Goal: Transaction & Acquisition: Purchase product/service

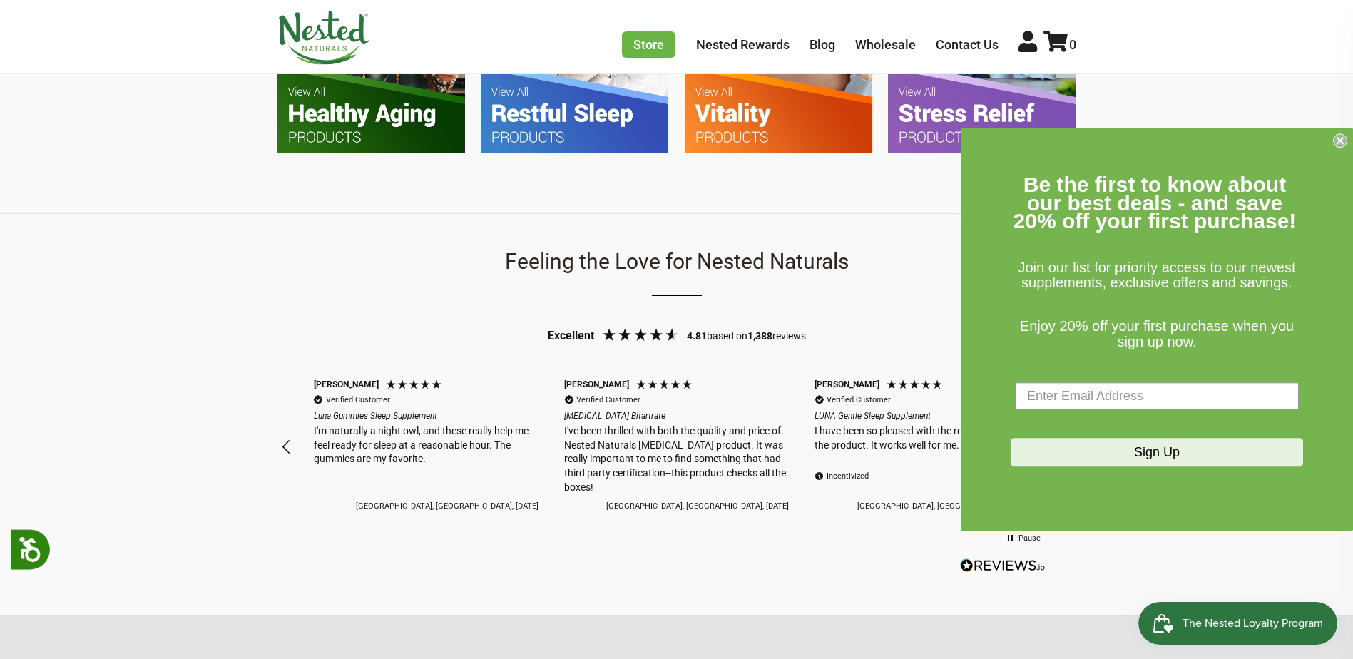
scroll to position [784, 0]
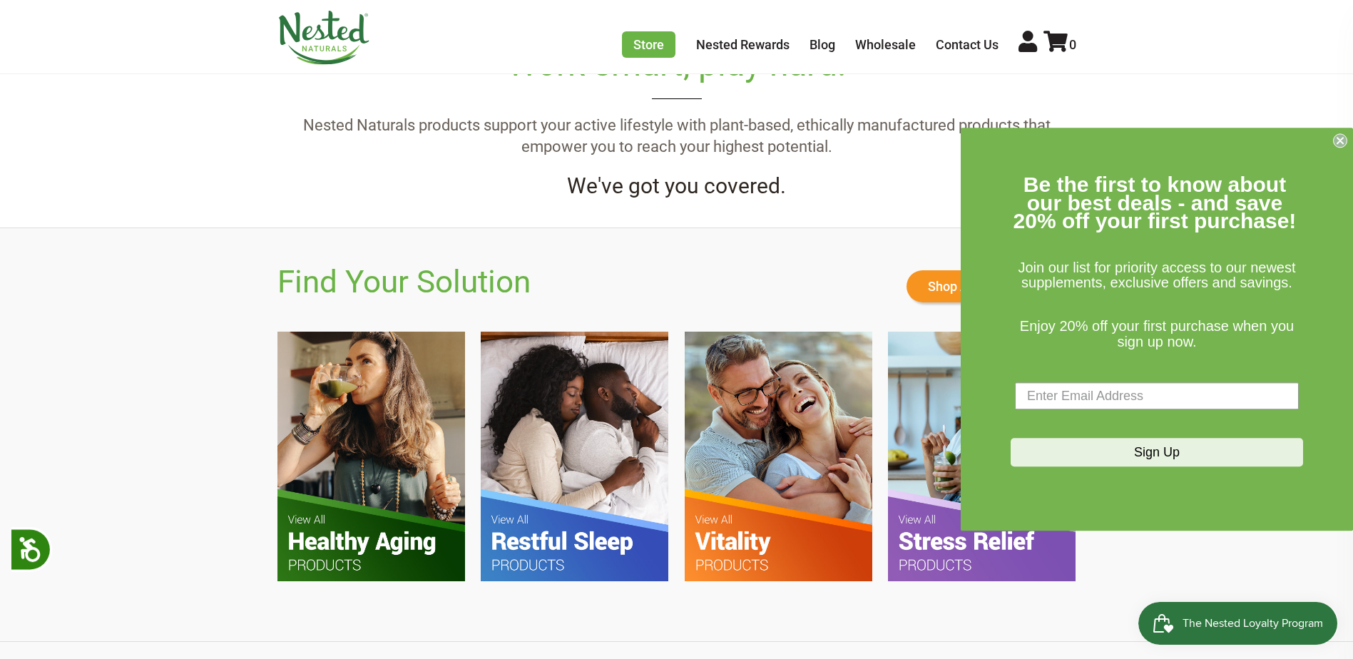
click at [1342, 138] on icon "Close dialog" at bounding box center [1340, 141] width 6 height 6
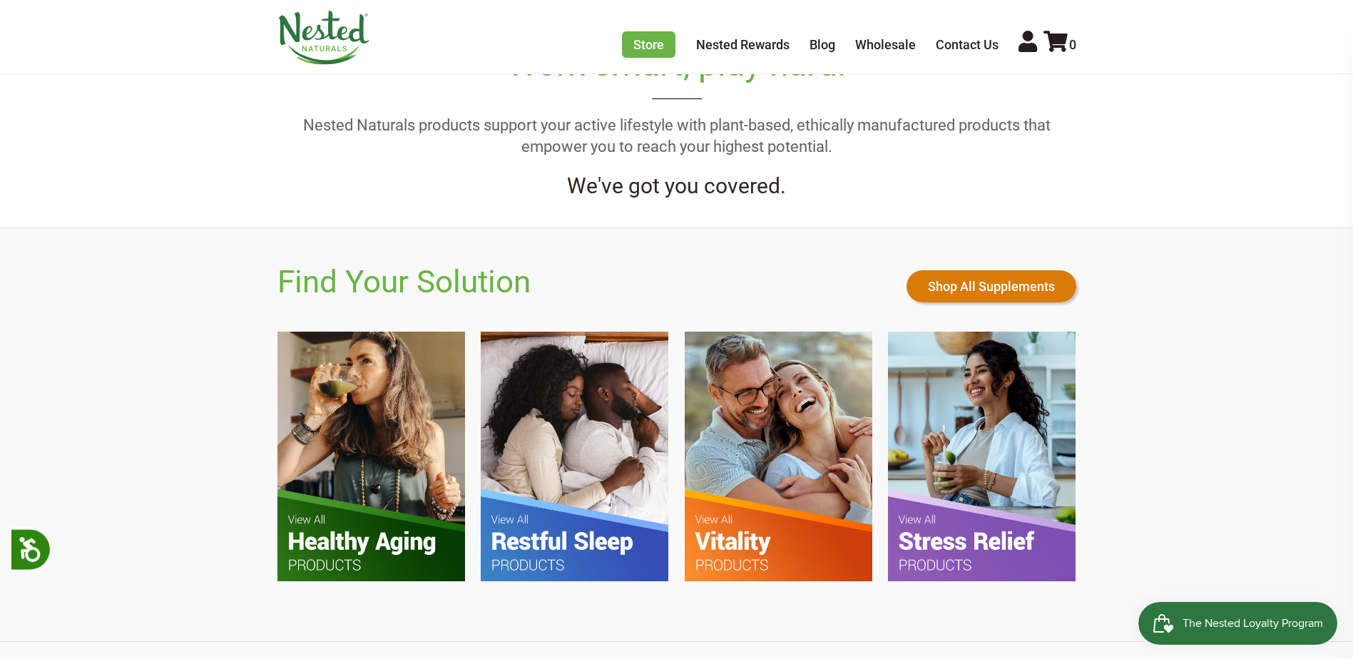
click at [981, 281] on link "Shop All Supplements" at bounding box center [991, 286] width 170 height 32
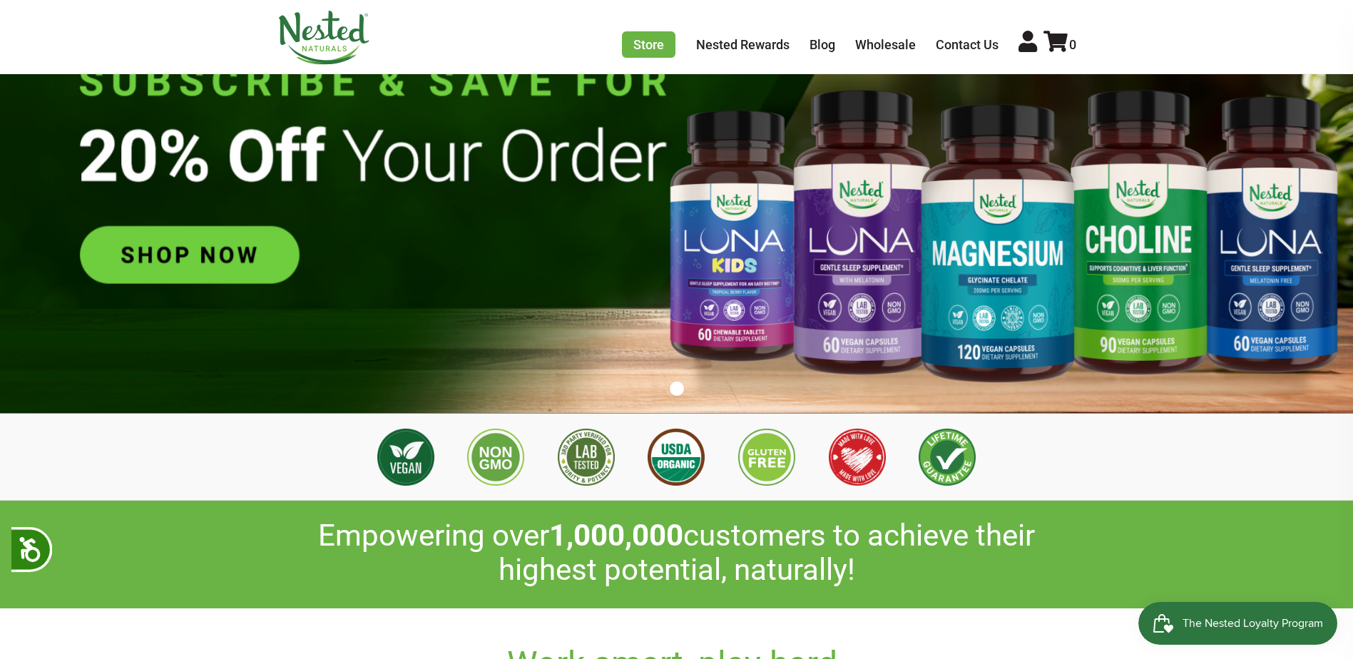
scroll to position [0, 0]
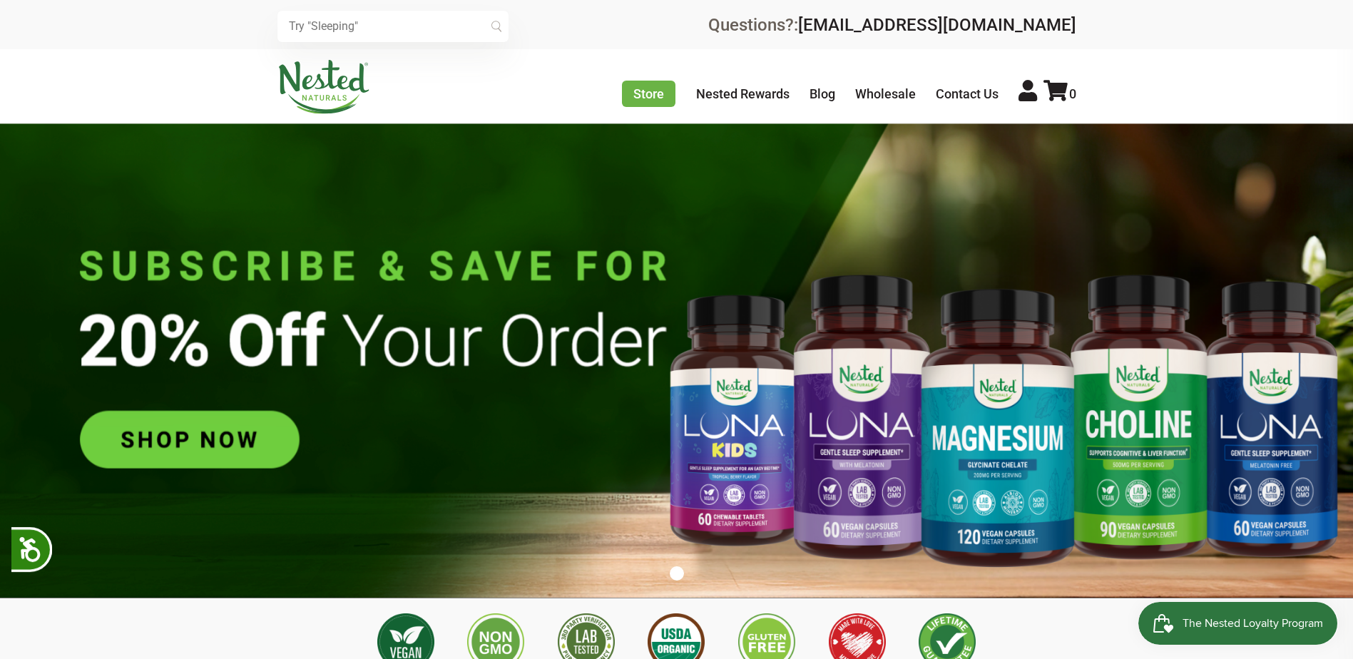
click at [419, 36] on input "text" at bounding box center [392, 26] width 231 height 31
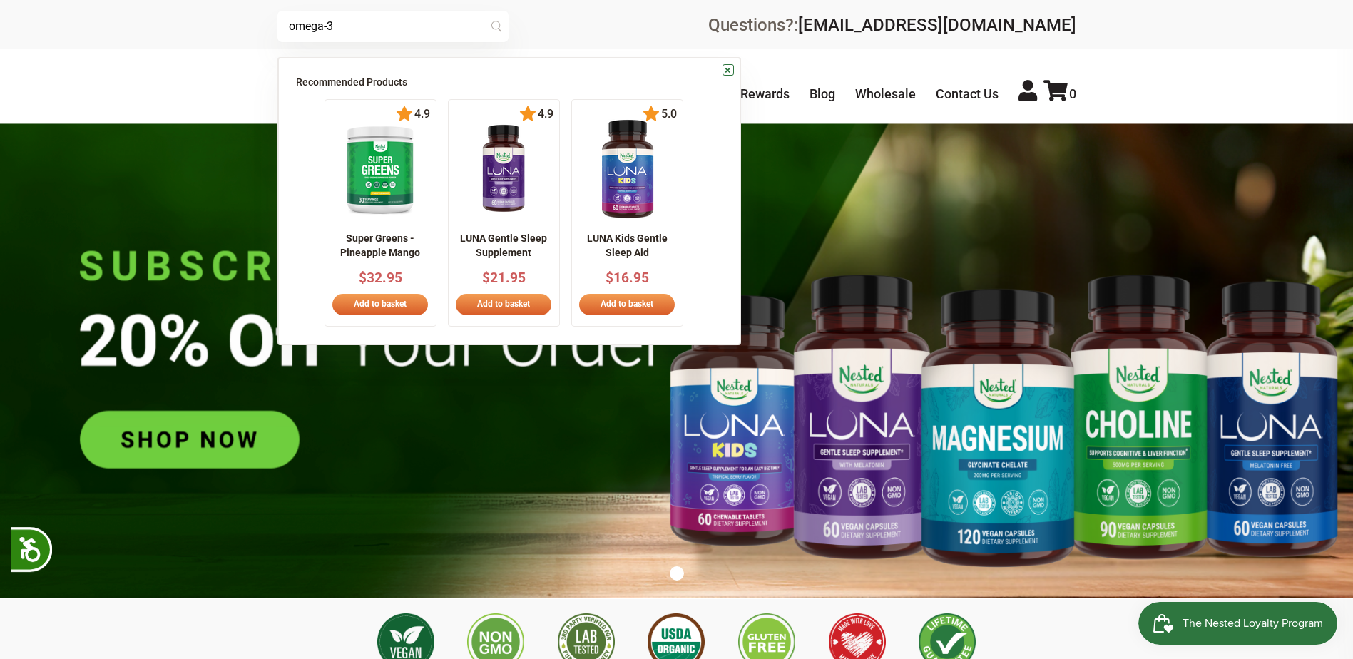
type input "omega-3"
